Goal: Complete Application Form: Complete application form

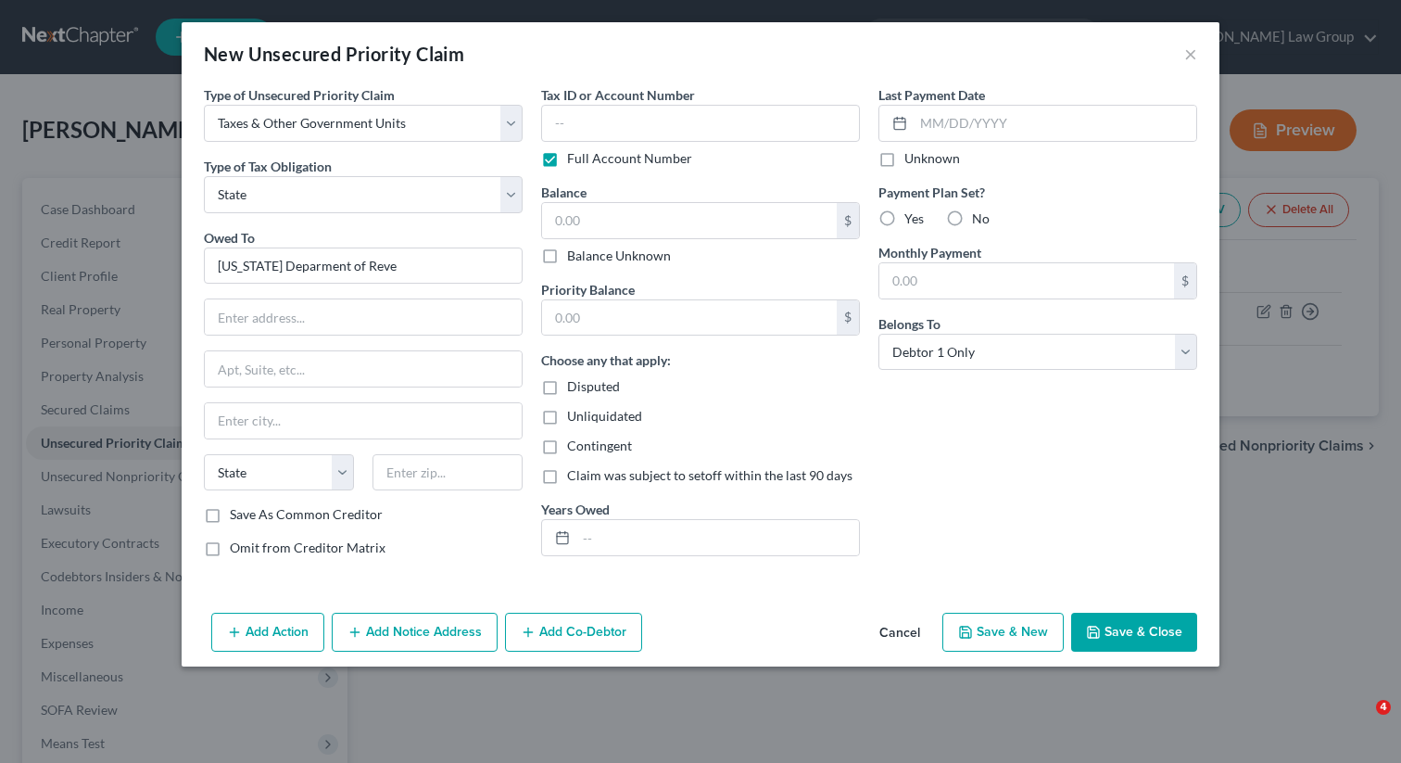
select select "0"
select select "2"
select select "0"
type input "[US_STATE] Deparment of Revenue"
click at [437, 272] on input "[US_STATE] Deparment of Revenue" at bounding box center [363, 265] width 319 height 37
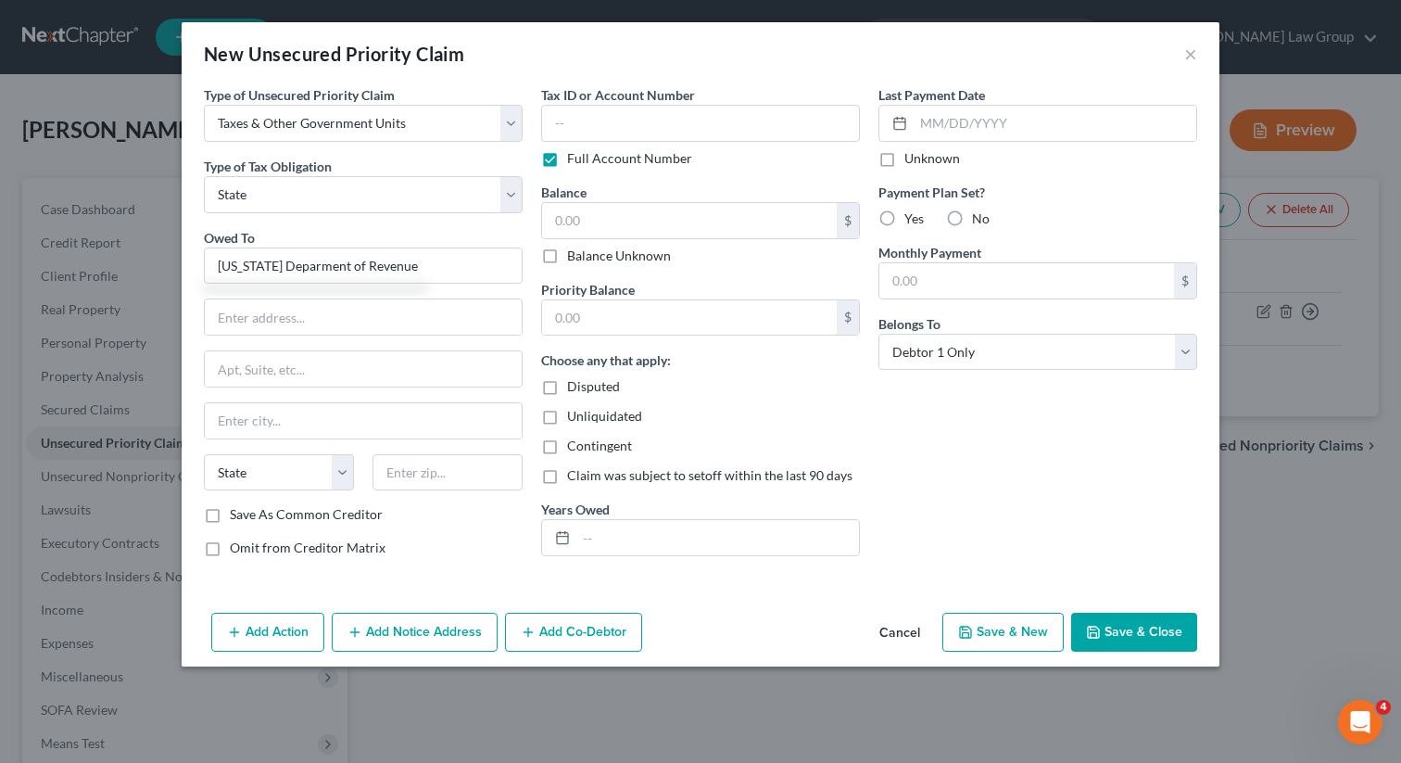
drag, startPoint x: 437, startPoint y: 272, endPoint x: 203, endPoint y: 265, distance: 233.7
click at [203, 265] on div "Type of Unsecured Priority Claim * Select Taxes & Other Government Units Domest…" at bounding box center [363, 328] width 337 height 487
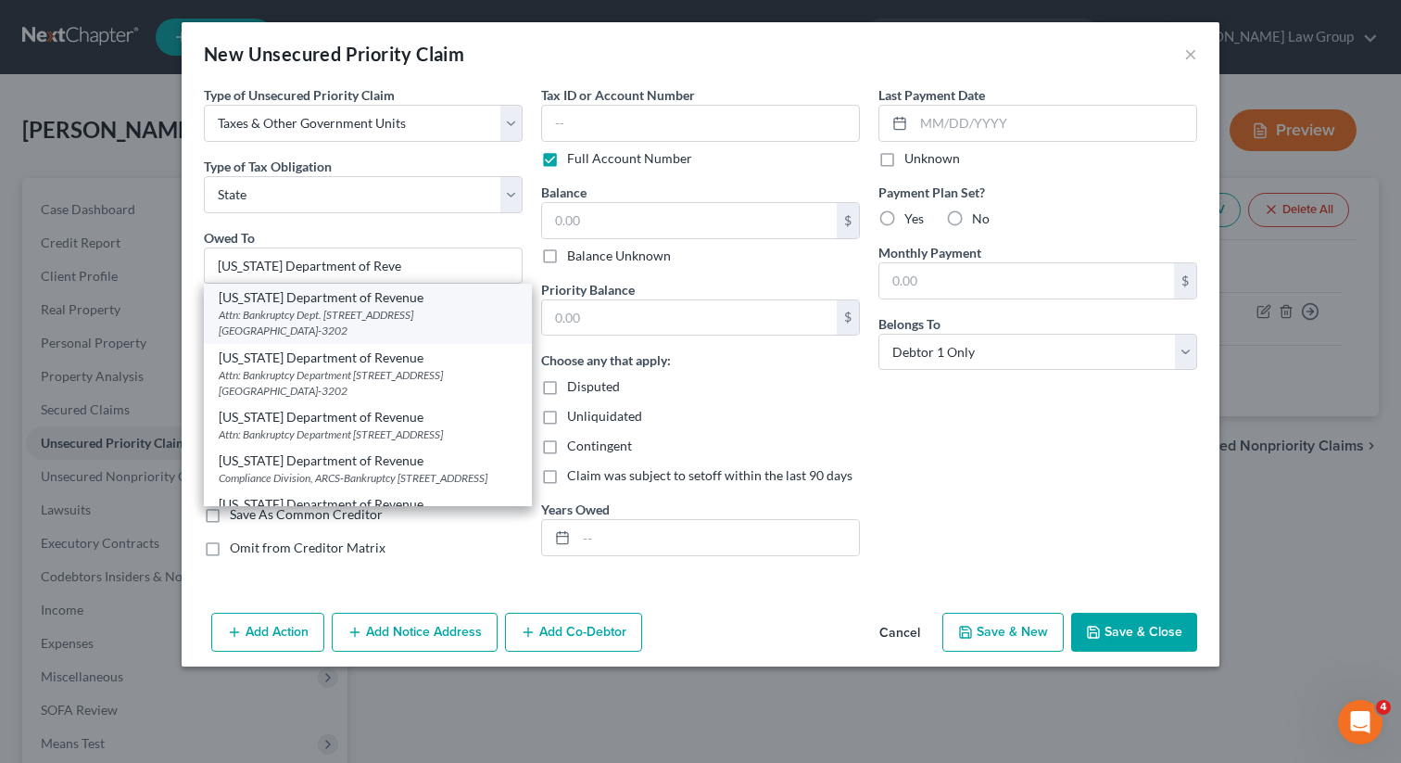
click at [416, 320] on div "Attn: Bankruptcy Dept. [STREET_ADDRESS] [GEOGRAPHIC_DATA]-3202" at bounding box center [368, 323] width 298 height 32
type input "[US_STATE] Department of Revenue"
type input "Attn: Bankruptcy Dept."
type input "[STREET_ADDRESS] NE Suite 9100"
type input "[GEOGRAPHIC_DATA]"
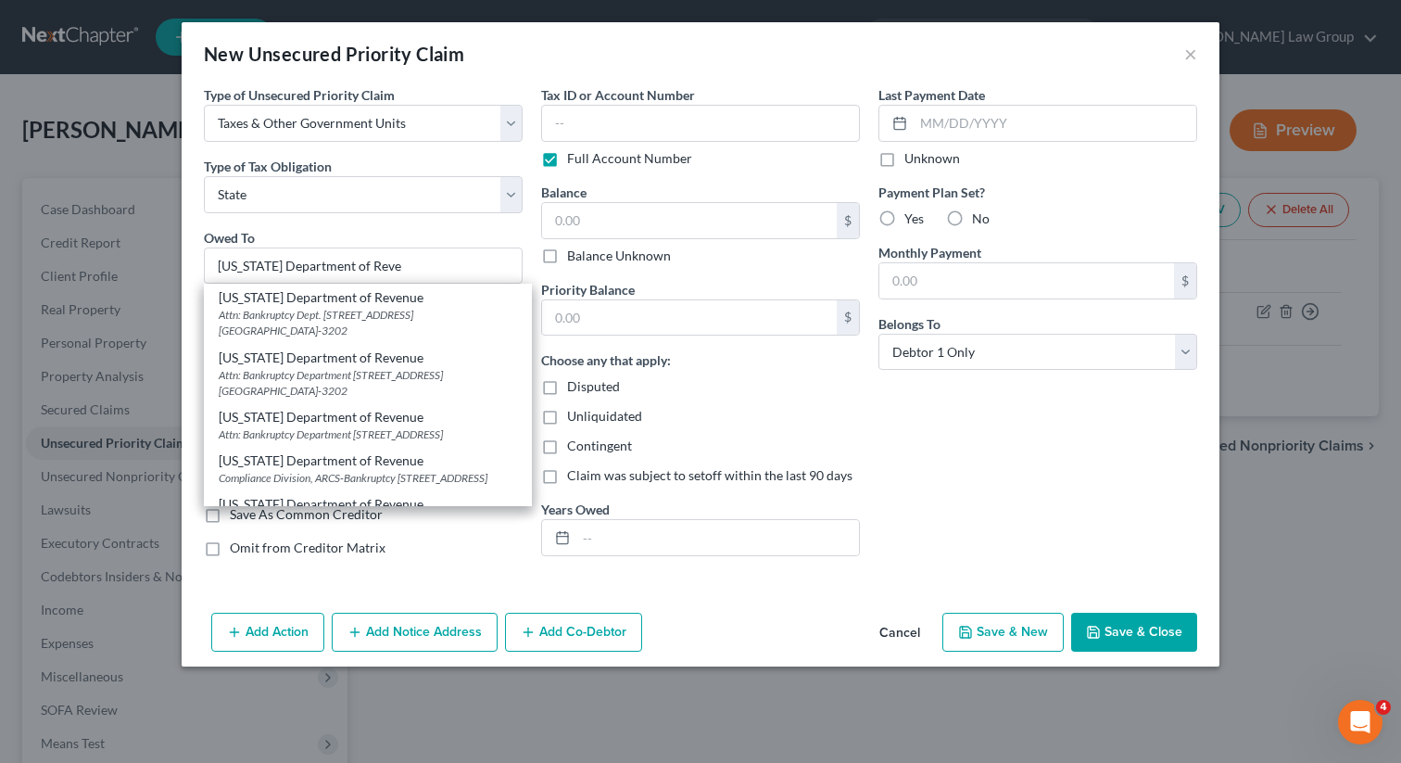
select select "10"
type input "30345-3202"
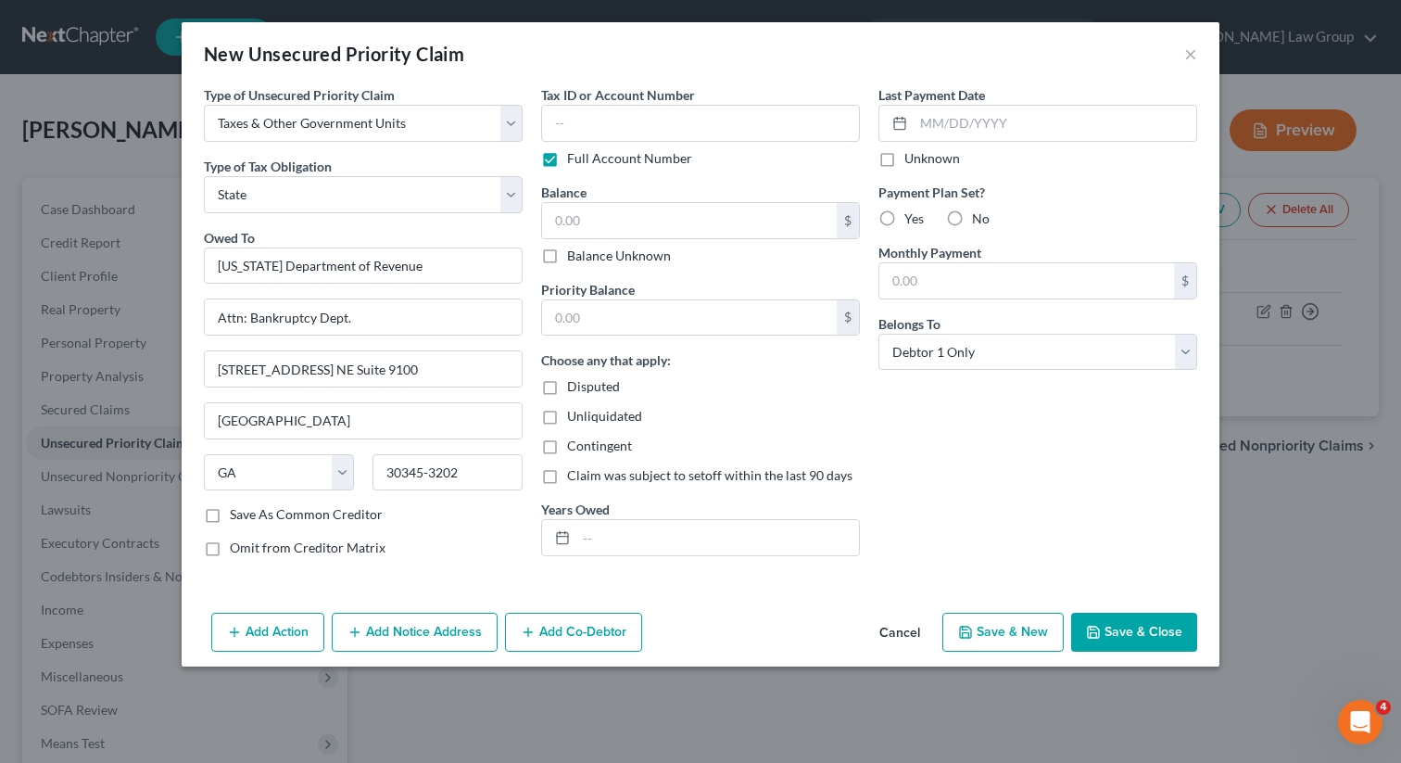
click at [1114, 636] on button "Save & Close" at bounding box center [1134, 632] width 126 height 39
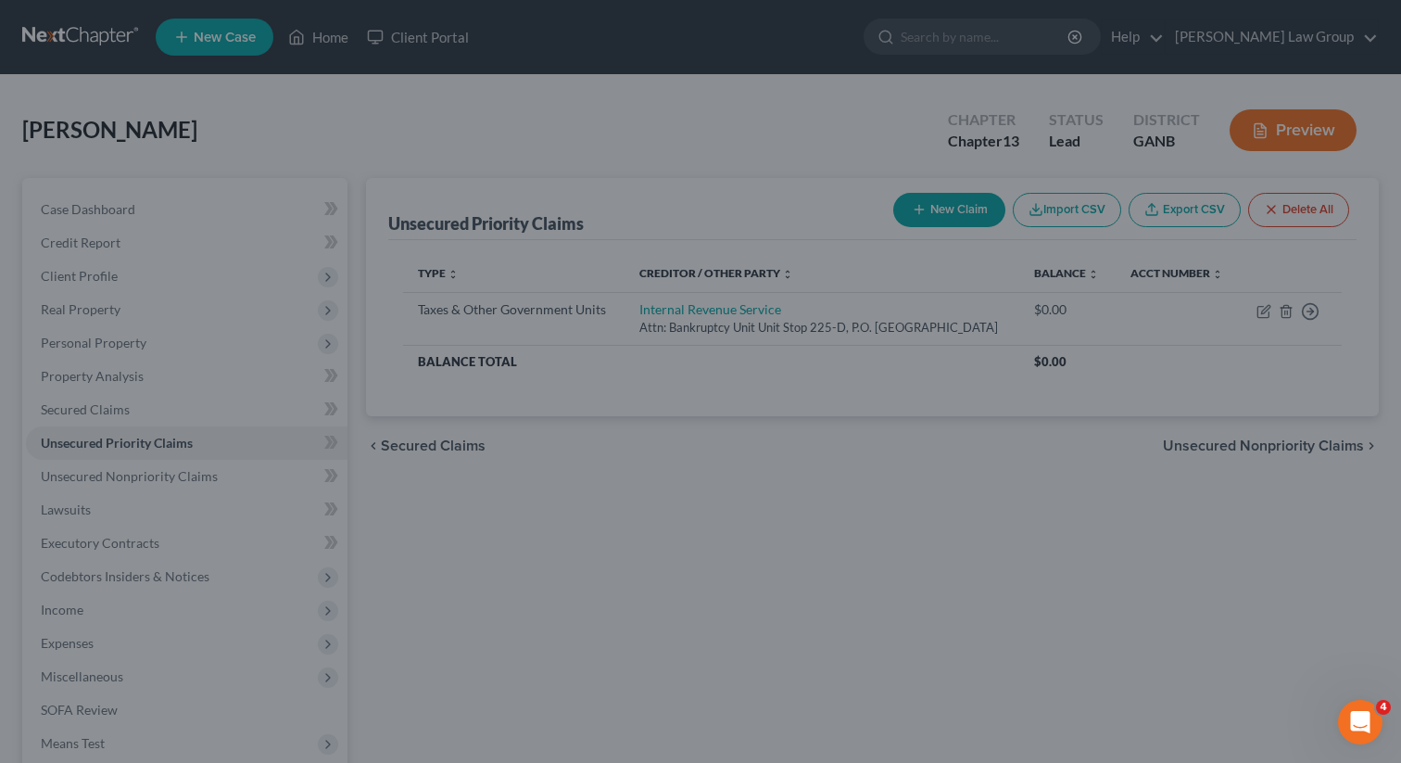
type input "0.00"
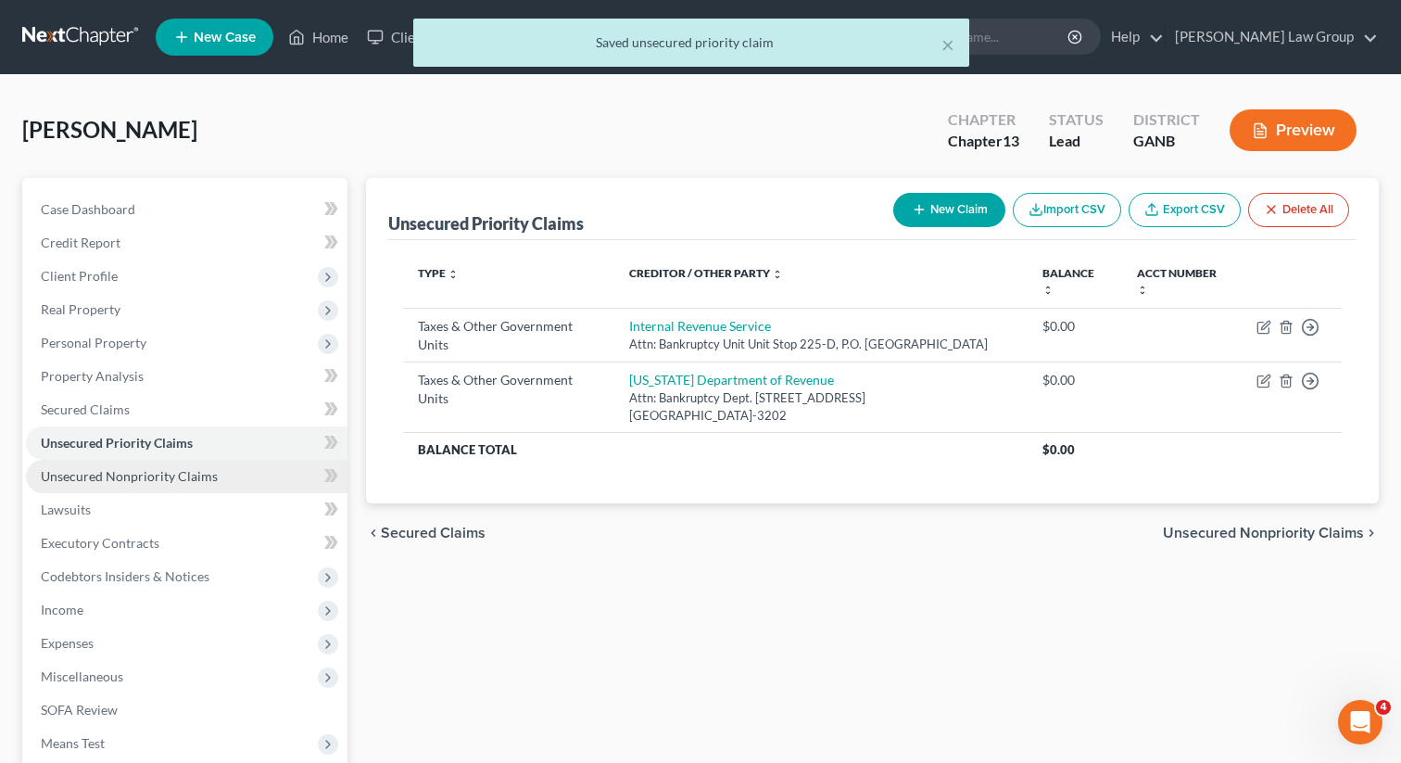
click at [134, 490] on link "Unsecured Nonpriority Claims" at bounding box center [187, 476] width 322 height 33
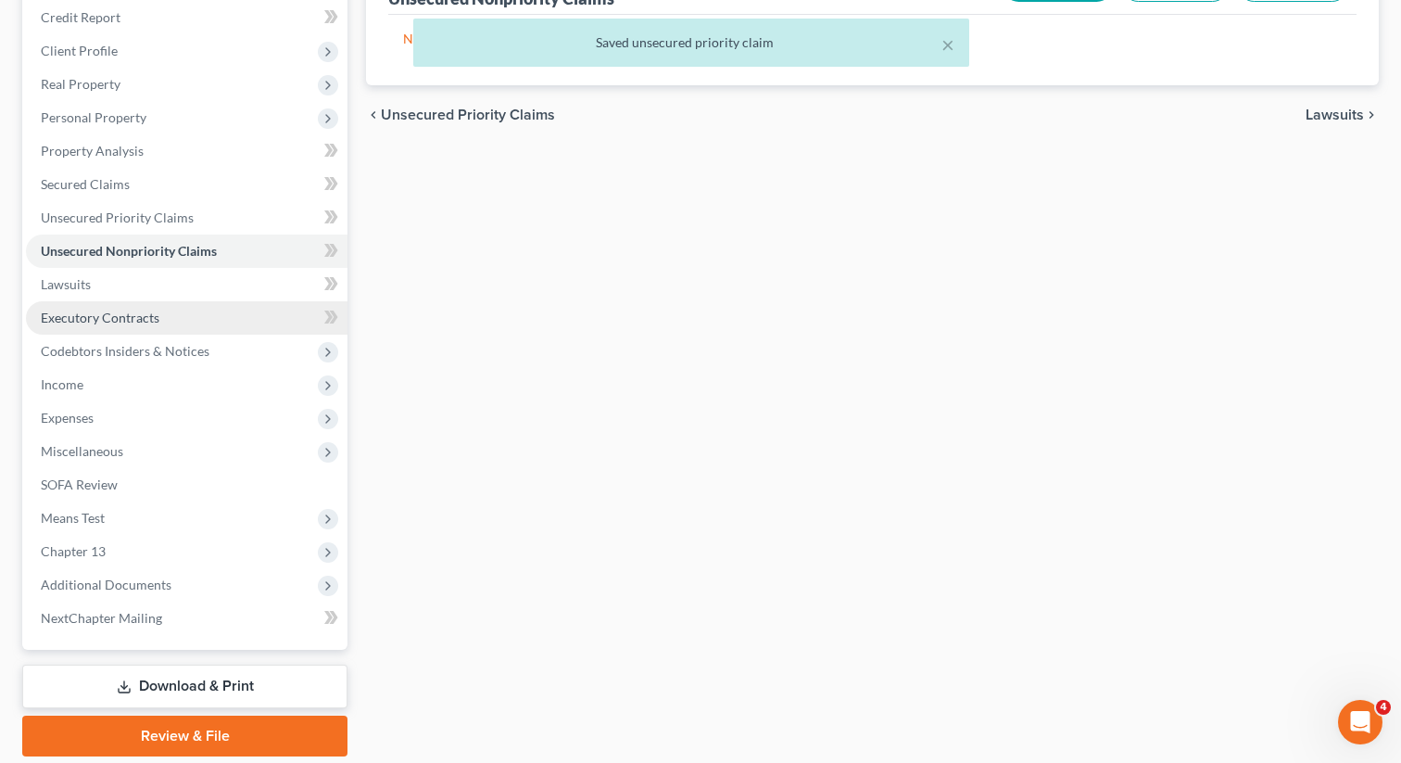
scroll to position [287, 0]
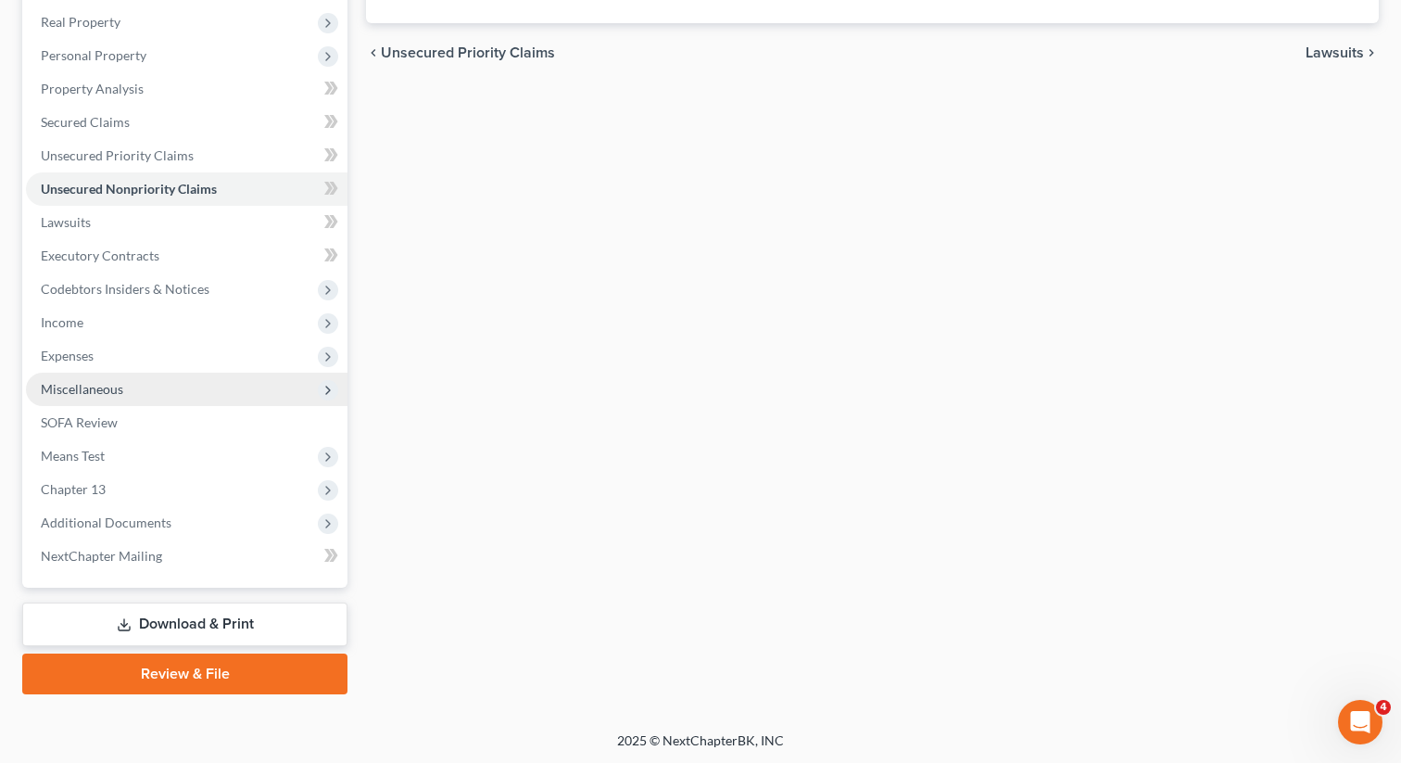
click at [152, 386] on span "Miscellaneous" at bounding box center [187, 389] width 322 height 33
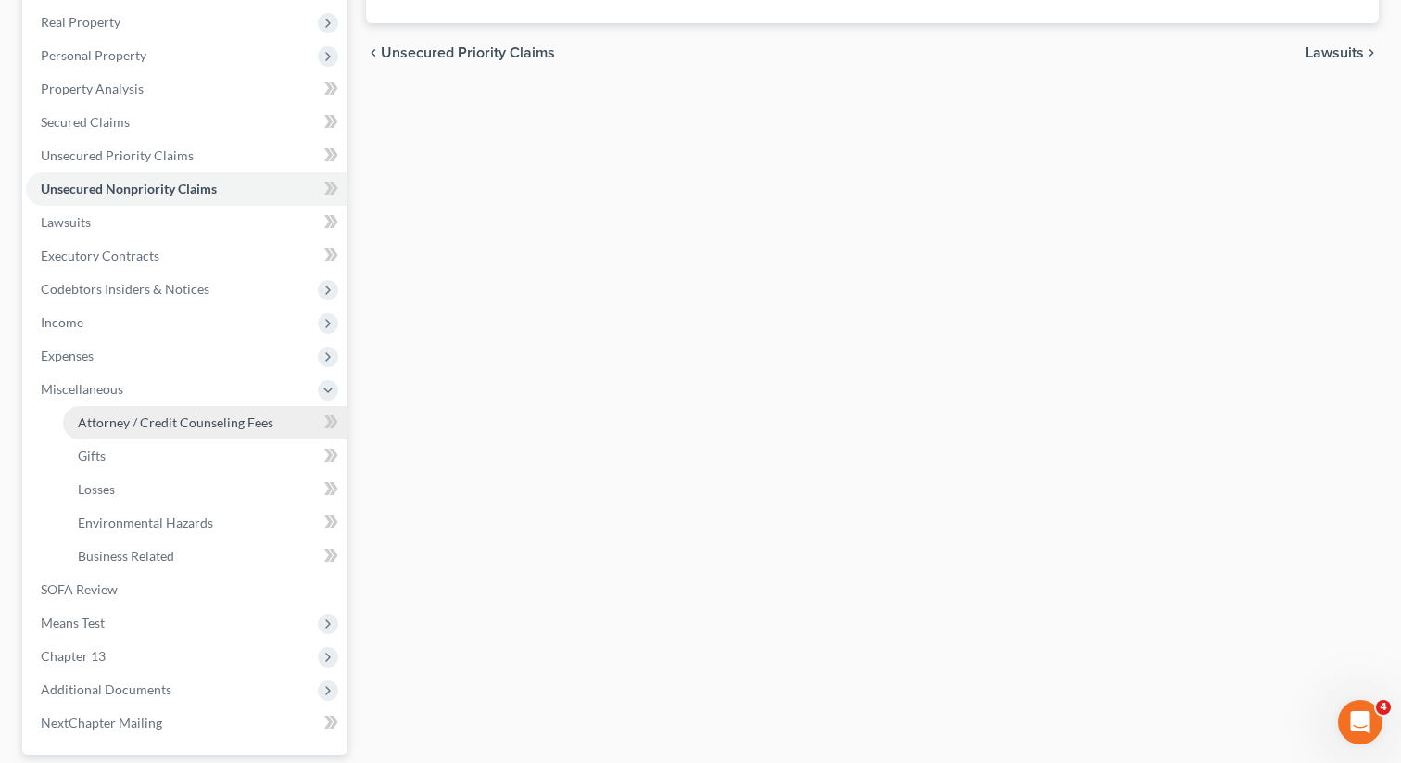
click at [187, 414] on span "Attorney / Credit Counseling Fees" at bounding box center [176, 422] width 196 height 16
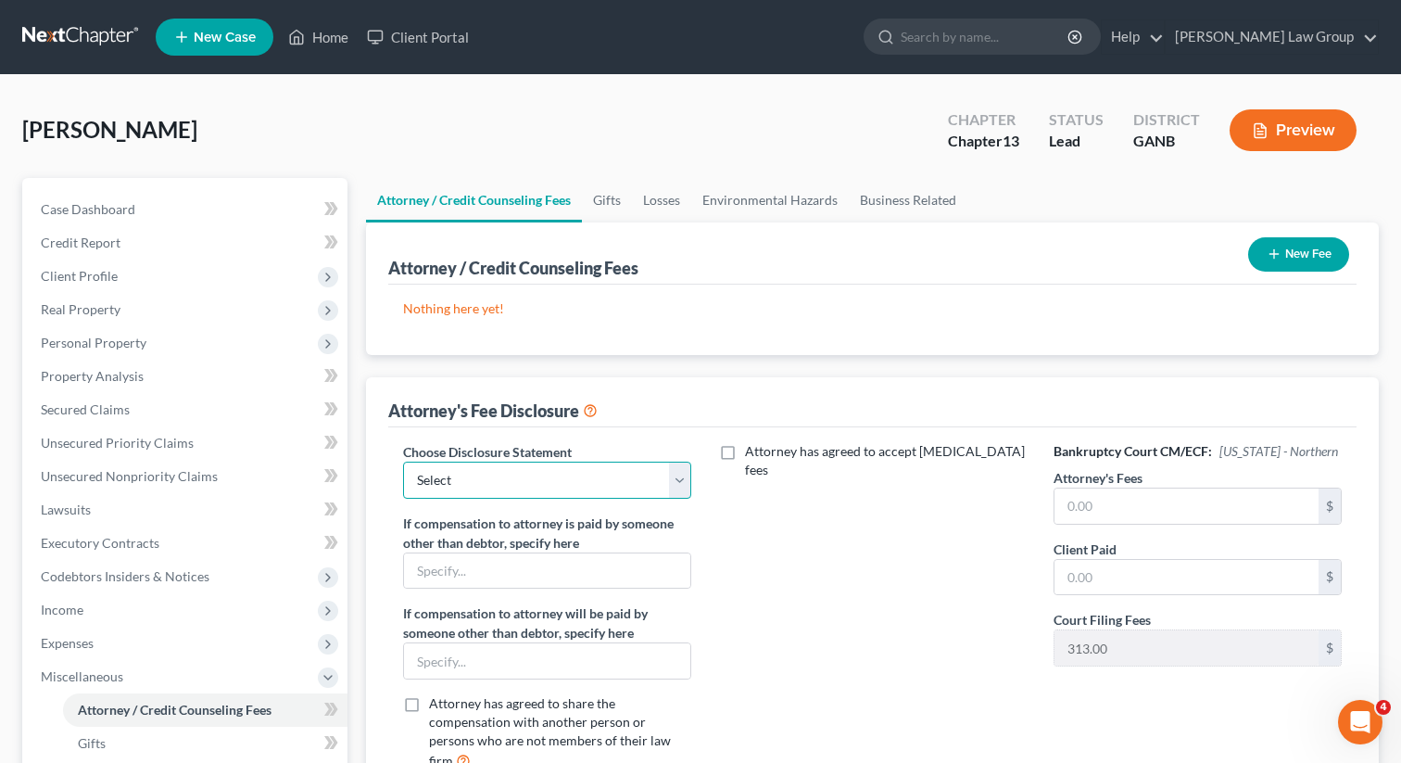
click at [647, 472] on select "Select Attorney Disclosure Statement Chapter 7 Attorney Fee Disclosure Statement" at bounding box center [547, 480] width 288 height 37
select select "1"
click at [403, 462] on select "Select Attorney Disclosure Statement Chapter 7 Attorney Fee Disclosure Statement" at bounding box center [547, 480] width 288 height 37
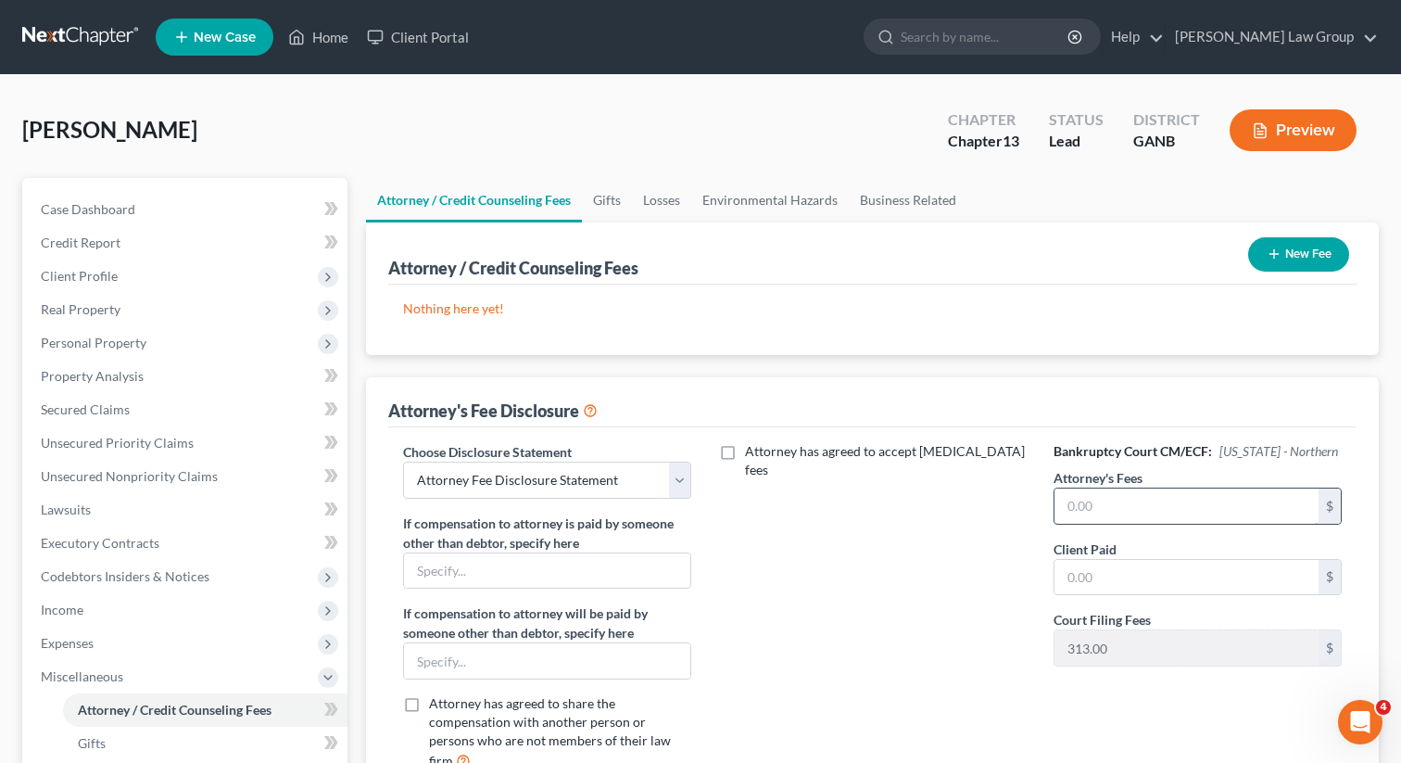
click at [1142, 520] on input "text" at bounding box center [1187, 505] width 264 height 35
type input "4,990"
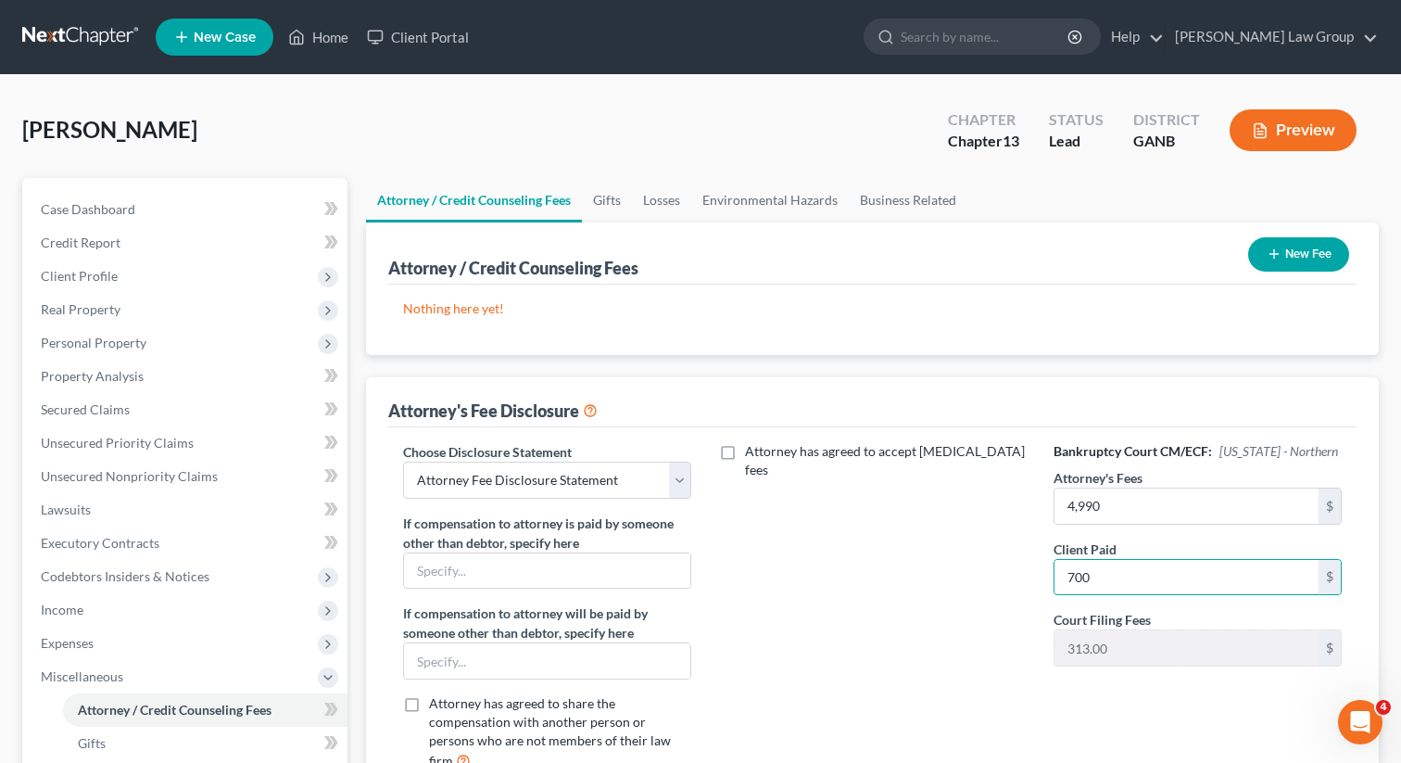
type input "700"
